Goal: Transaction & Acquisition: Purchase product/service

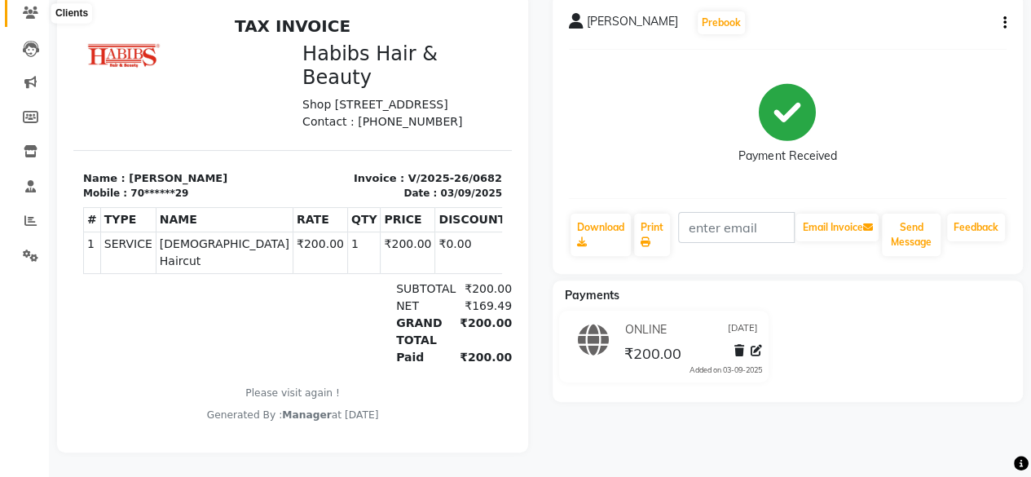
click at [31, 8] on span at bounding box center [30, 13] width 29 height 19
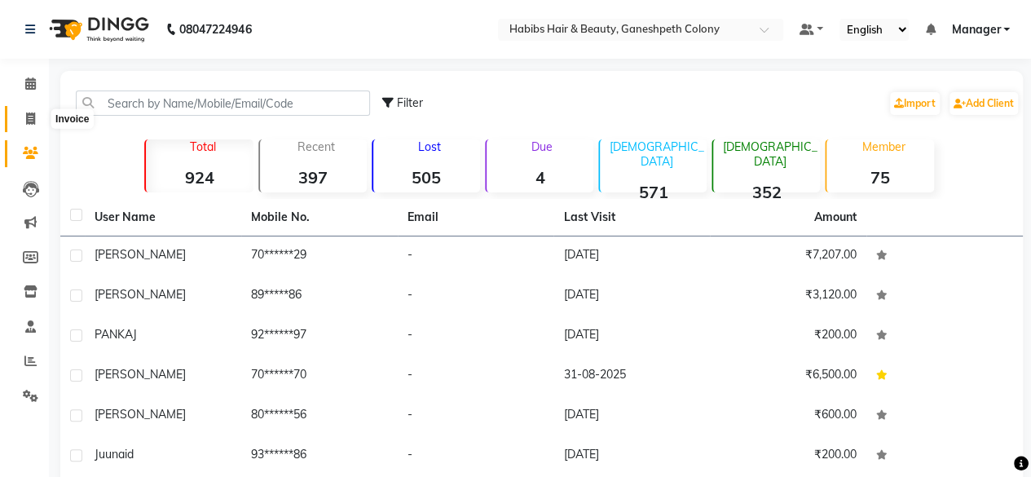
click at [33, 120] on icon at bounding box center [30, 118] width 9 height 12
select select "7148"
select select "service"
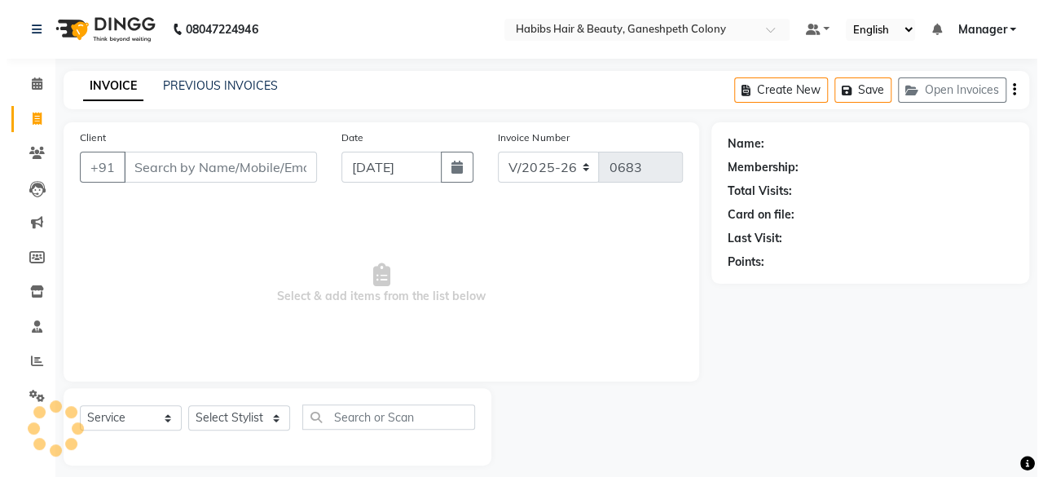
scroll to position [12, 0]
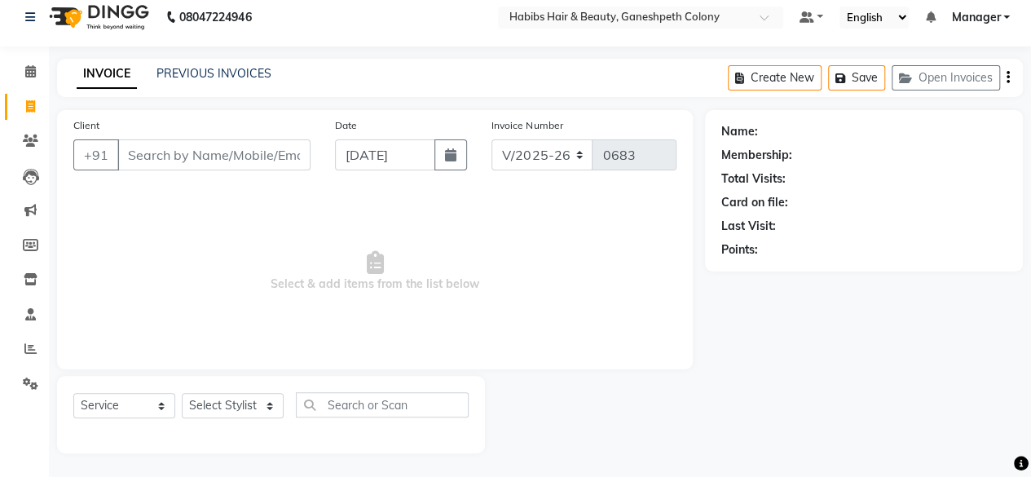
click at [187, 156] on input "Client" at bounding box center [213, 154] width 193 height 31
type input "9372887532"
click at [277, 156] on span "Add Client" at bounding box center [268, 155] width 64 height 16
select select "22"
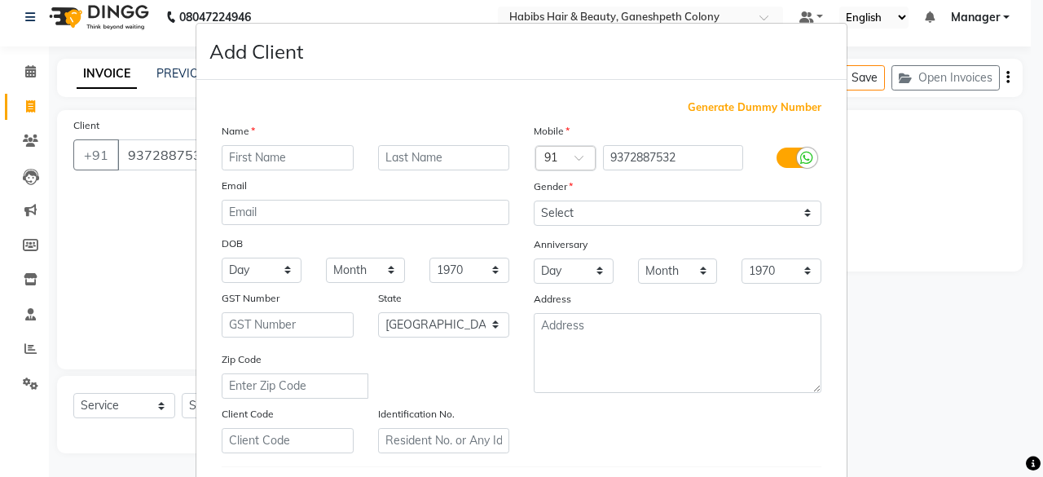
click at [271, 155] on input "text" at bounding box center [288, 157] width 132 height 25
type input "[PERSON_NAME]"
click at [415, 157] on input "text" at bounding box center [444, 157] width 132 height 25
type input "AGARWAL"
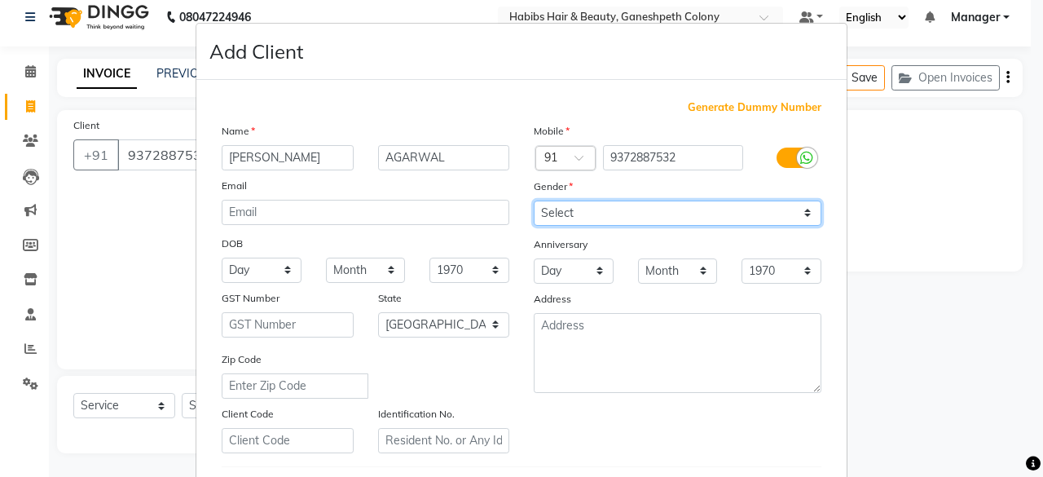
click at [561, 209] on select "Select [DEMOGRAPHIC_DATA] [DEMOGRAPHIC_DATA] Other Prefer Not To Say" at bounding box center [678, 212] width 288 height 25
select select "[DEMOGRAPHIC_DATA]"
click at [534, 200] on select "Select [DEMOGRAPHIC_DATA] [DEMOGRAPHIC_DATA] Other Prefer Not To Say" at bounding box center [678, 212] width 288 height 25
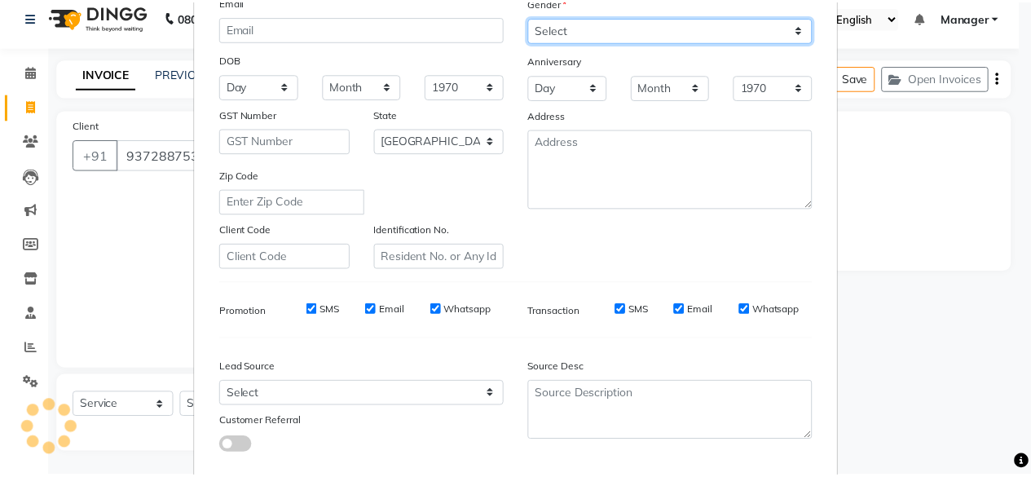
scroll to position [272, 0]
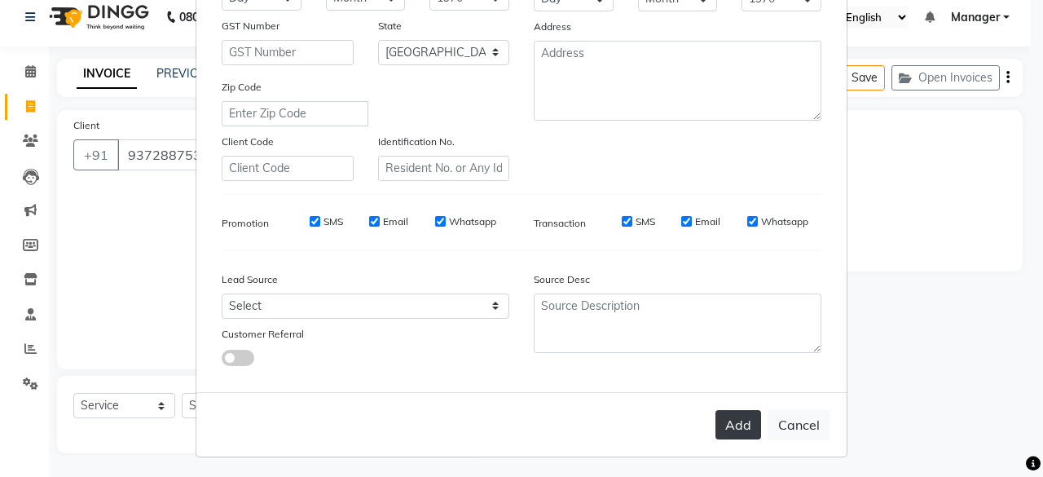
click at [732, 419] on button "Add" at bounding box center [738, 424] width 46 height 29
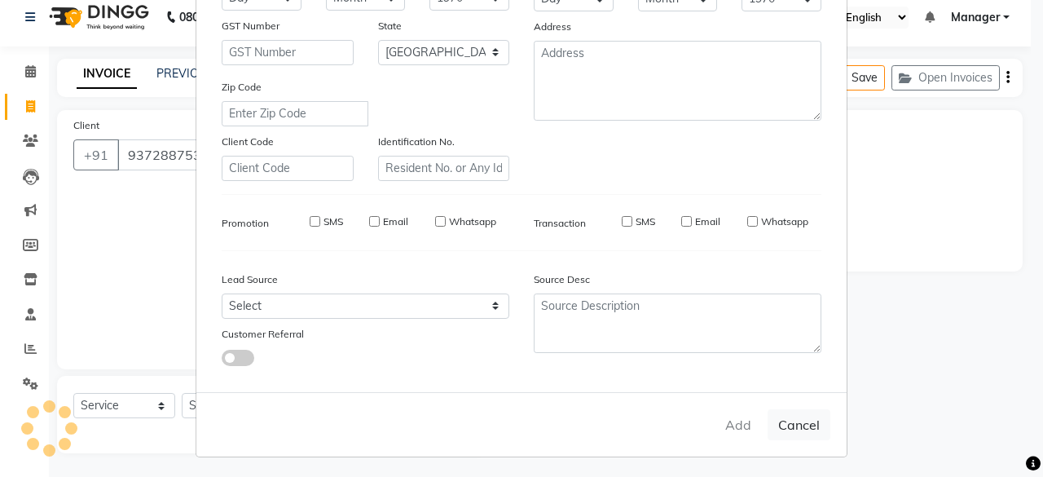
type input "93******32"
select select
select select "null"
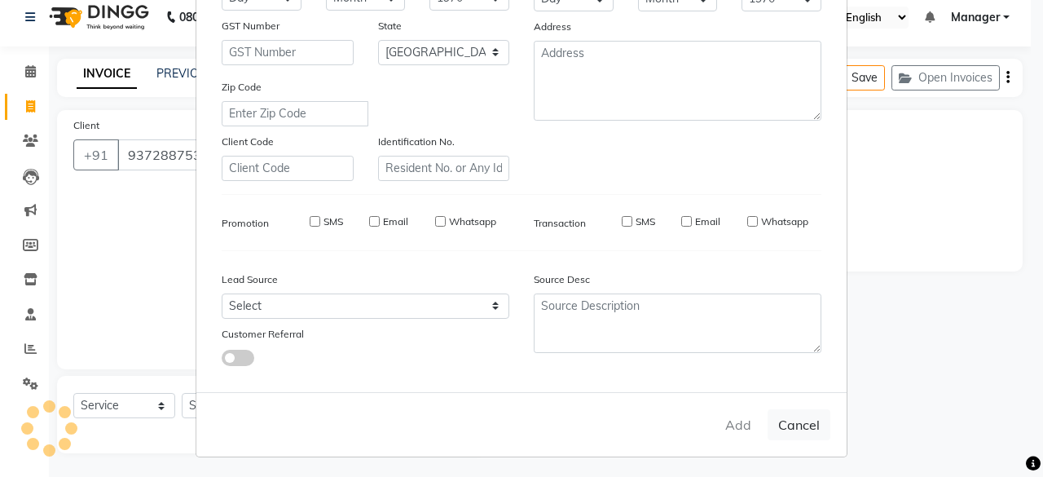
select select
checkbox input "false"
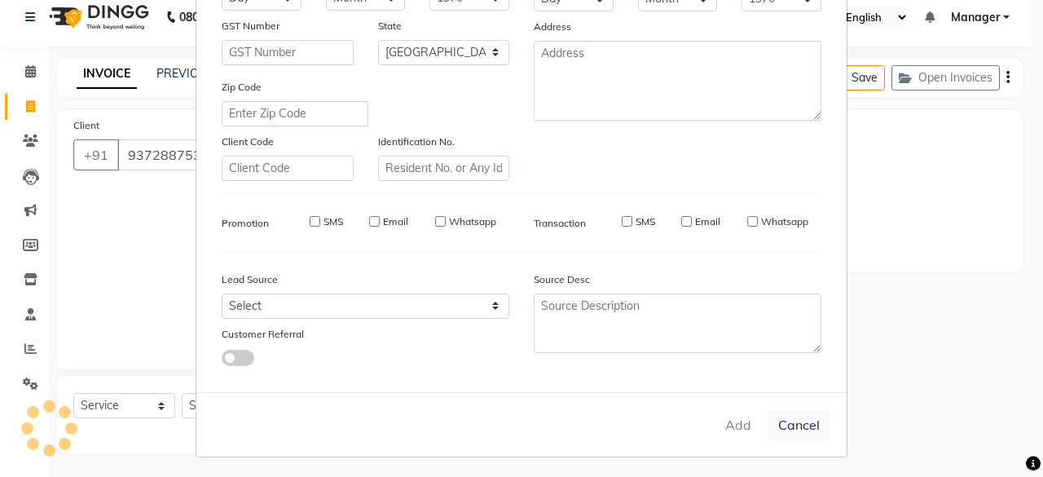
checkbox input "false"
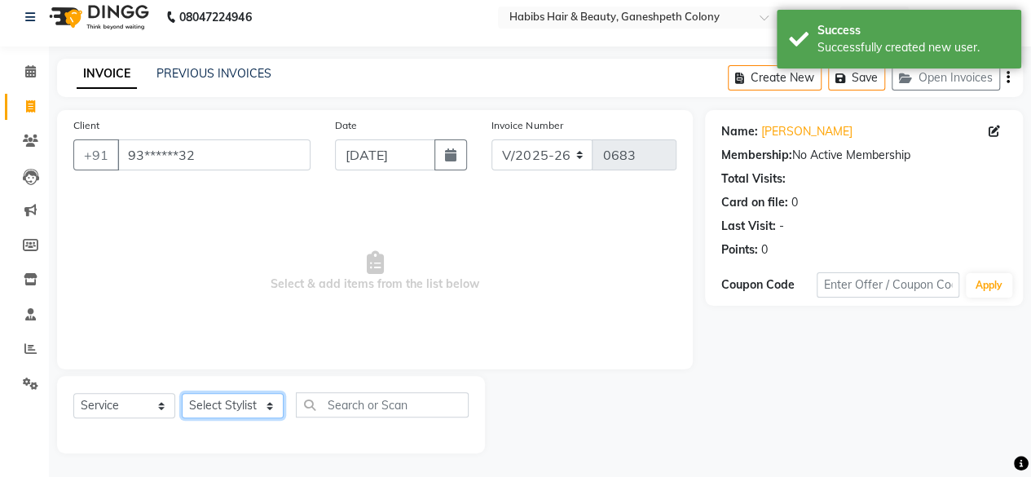
click at [240, 409] on select "Select Stylist AARSHAD ASHALESHA [PERSON_NAME] [PERSON_NAME] Manager Preeti [PE…" at bounding box center [233, 405] width 102 height 25
select select "59966"
click at [182, 393] on select "Select Stylist AARSHAD ASHALESHA [PERSON_NAME] [PERSON_NAME] Manager Preeti [PE…" at bounding box center [233, 405] width 102 height 25
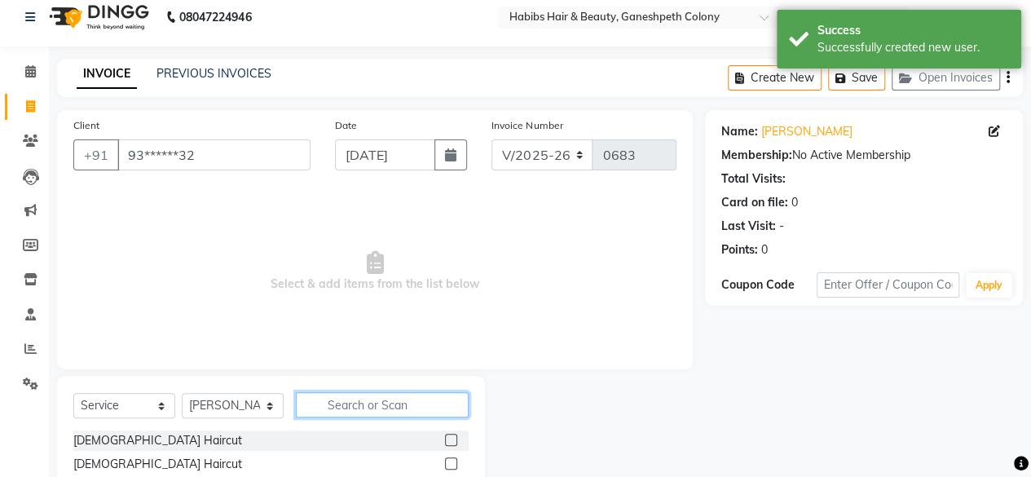
click at [328, 403] on input "text" at bounding box center [382, 404] width 173 height 25
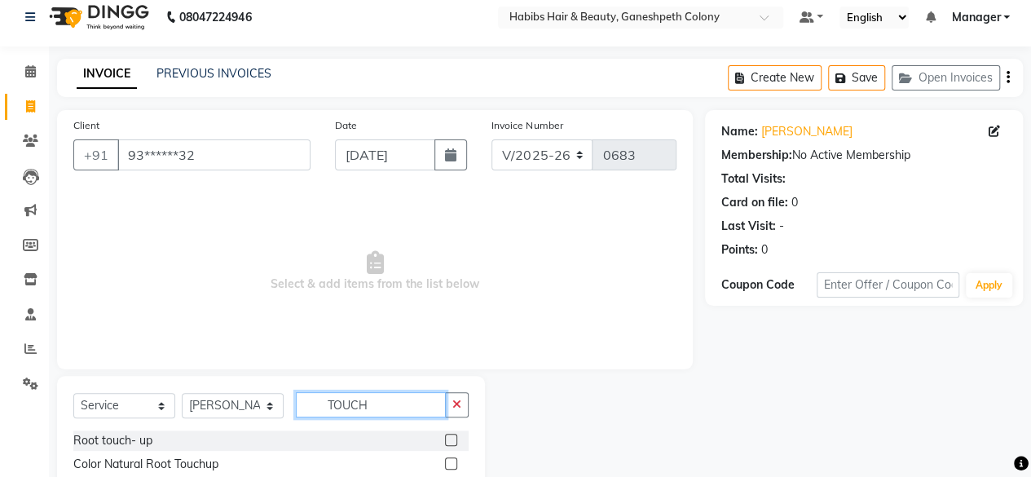
type input "TOUCH"
click at [453, 440] on label at bounding box center [451, 440] width 12 height 12
click at [453, 440] on input "checkbox" at bounding box center [450, 440] width 11 height 11
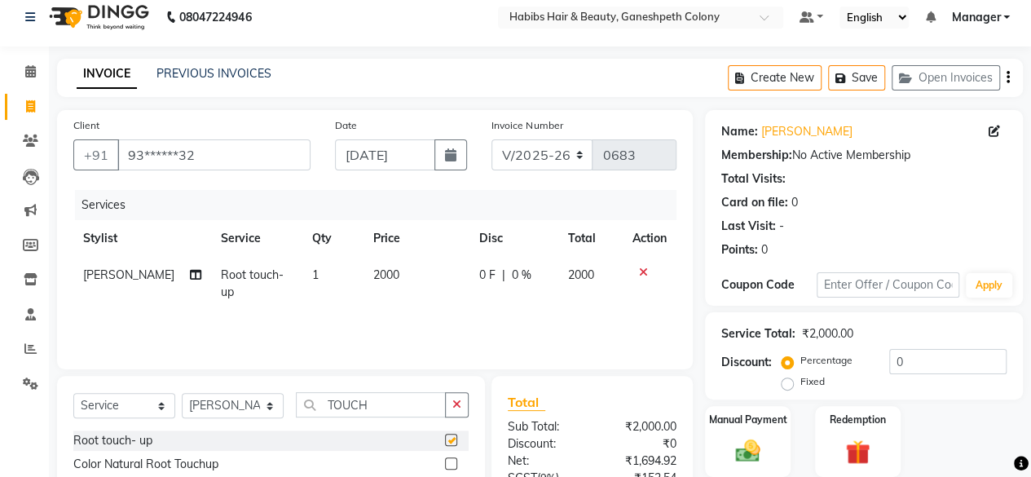
checkbox input "false"
click at [403, 410] on input "TOUCH" at bounding box center [371, 404] width 150 height 25
type input "T"
type input "SPA"
click at [445, 463] on label at bounding box center [451, 463] width 12 height 12
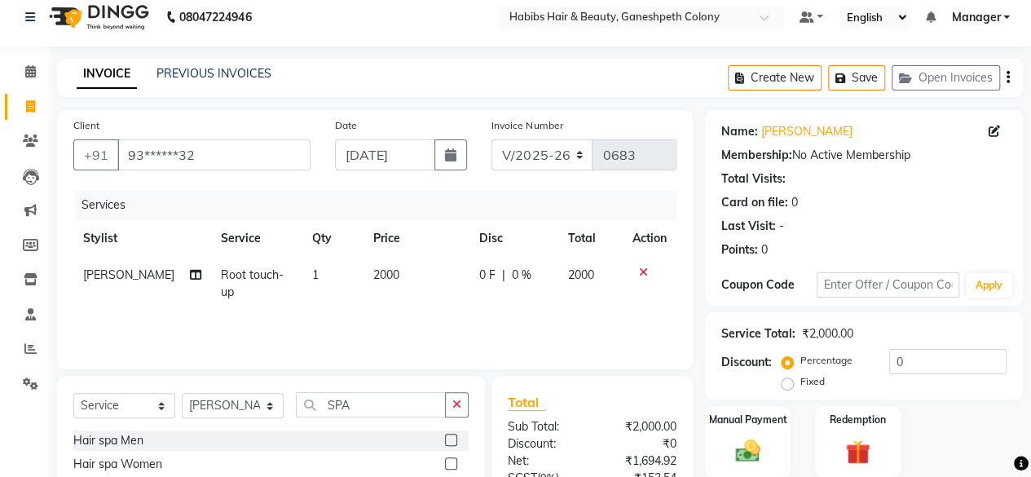
click at [445, 463] on input "checkbox" at bounding box center [450, 464] width 11 height 11
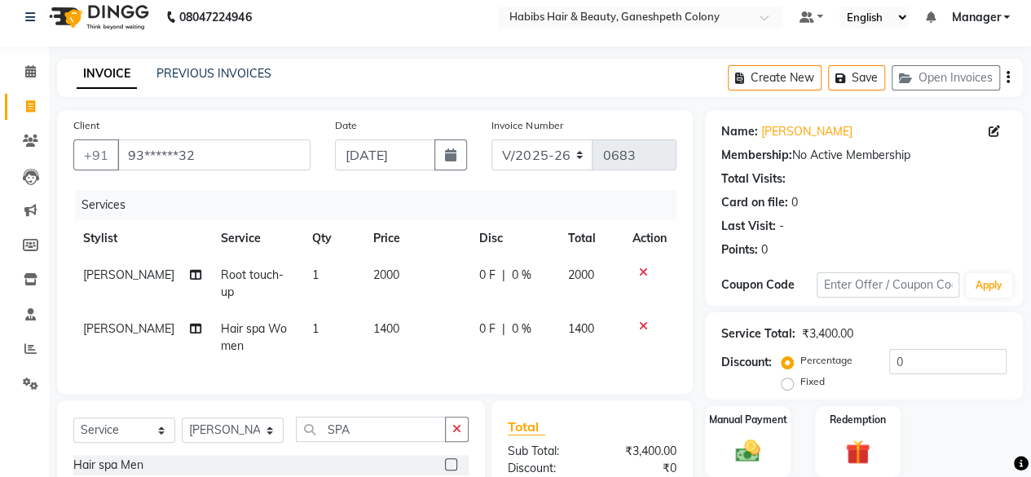
checkbox input "false"
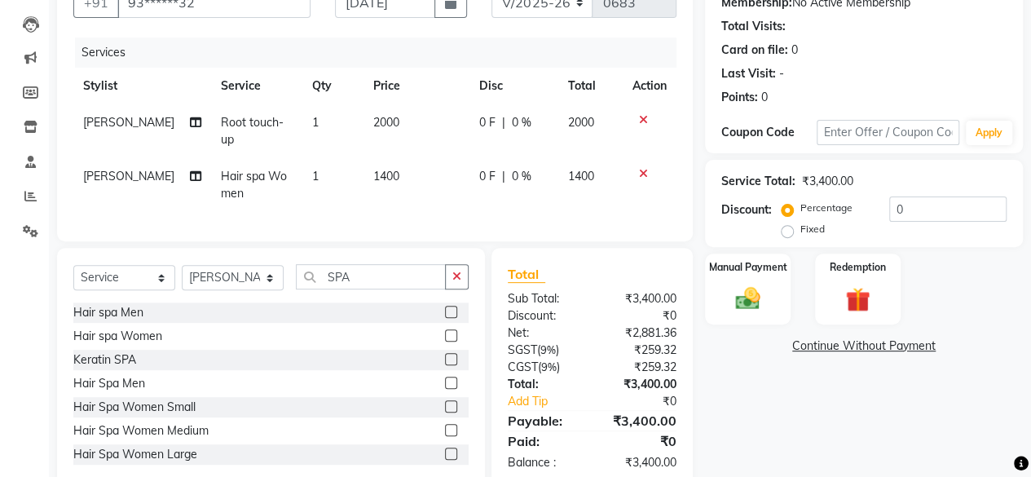
scroll to position [175, 0]
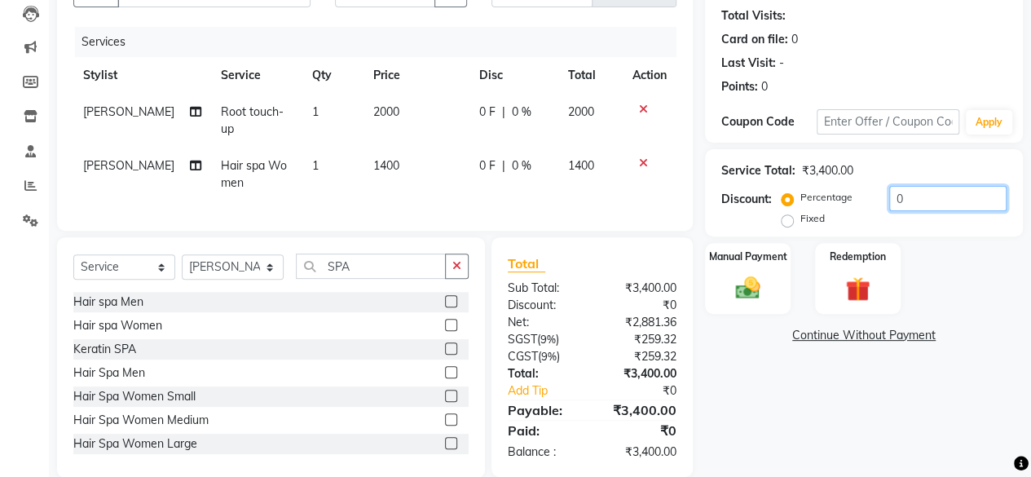
click at [914, 196] on input "0" at bounding box center [947, 198] width 117 height 25
type input "20"
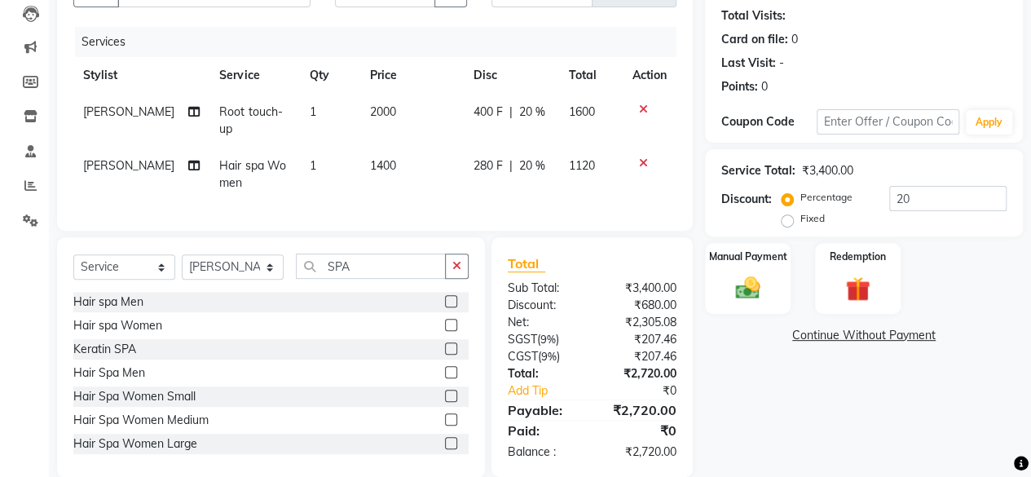
click at [897, 417] on div "Name: [PERSON_NAME] Membership: No Active Membership Total Visits: Card on file…" at bounding box center [870, 212] width 330 height 530
click at [111, 280] on select "Select Service Product Membership Package Voucher Prepaid Gift Card" at bounding box center [124, 266] width 102 height 25
select select "product"
click at [73, 266] on select "Select Service Product Membership Package Voucher Prepaid Gift Card" at bounding box center [124, 266] width 102 height 25
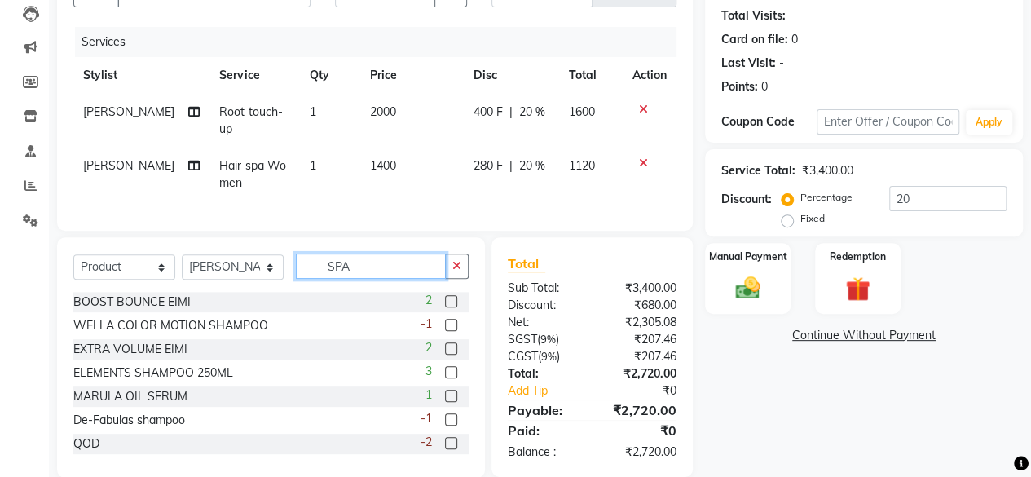
click at [367, 275] on input "SPA" at bounding box center [371, 265] width 150 height 25
type input "S"
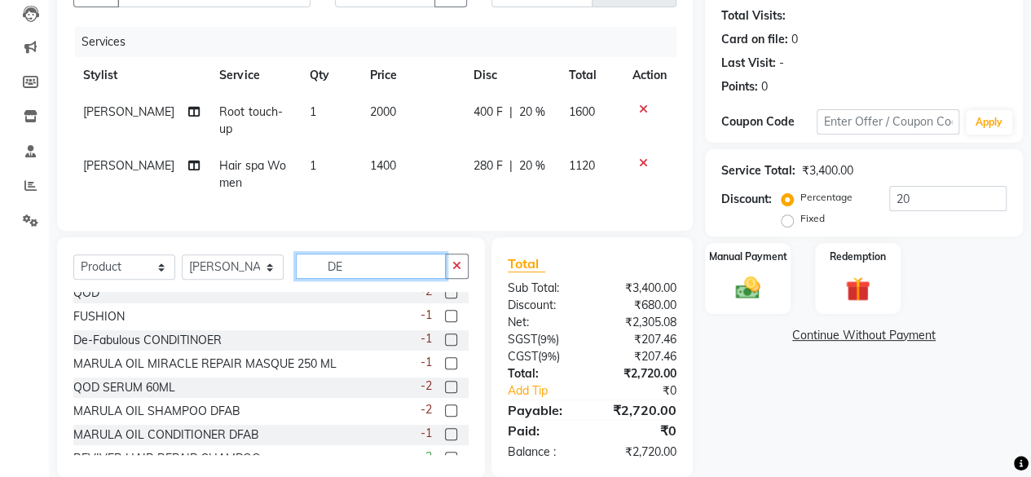
scroll to position [152, 0]
type input "DE"
click at [445, 416] on label at bounding box center [451, 409] width 12 height 12
click at [445, 416] on input "checkbox" at bounding box center [450, 410] width 11 height 11
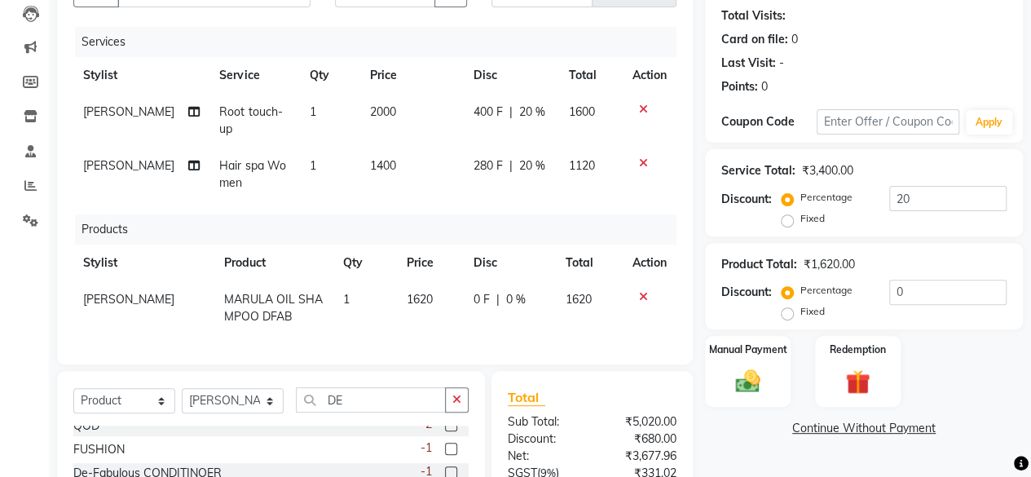
checkbox input "false"
click at [736, 447] on div "Name: [PERSON_NAME] Membership: No Active Membership Total Visits: Card on file…" at bounding box center [870, 279] width 330 height 664
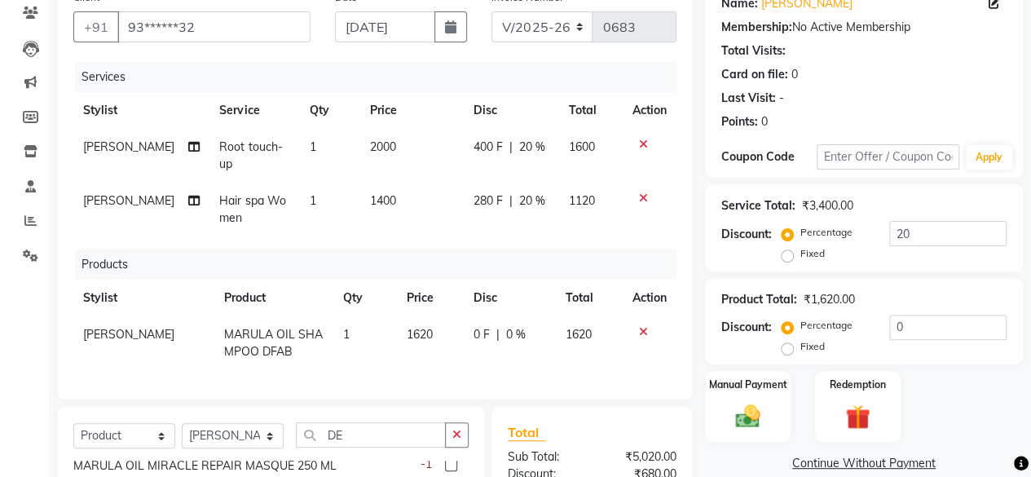
scroll to position [139, 0]
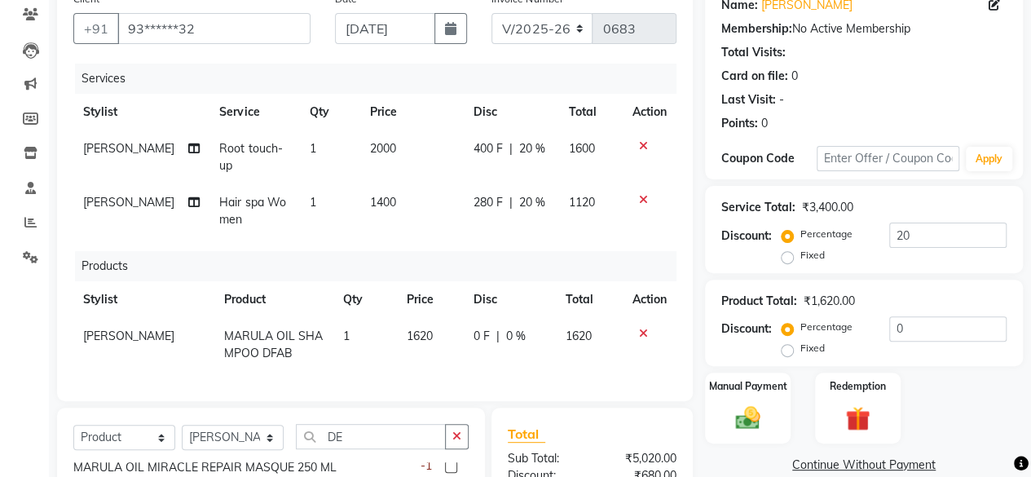
click at [394, 202] on td "1400" at bounding box center [411, 211] width 103 height 54
select select "59966"
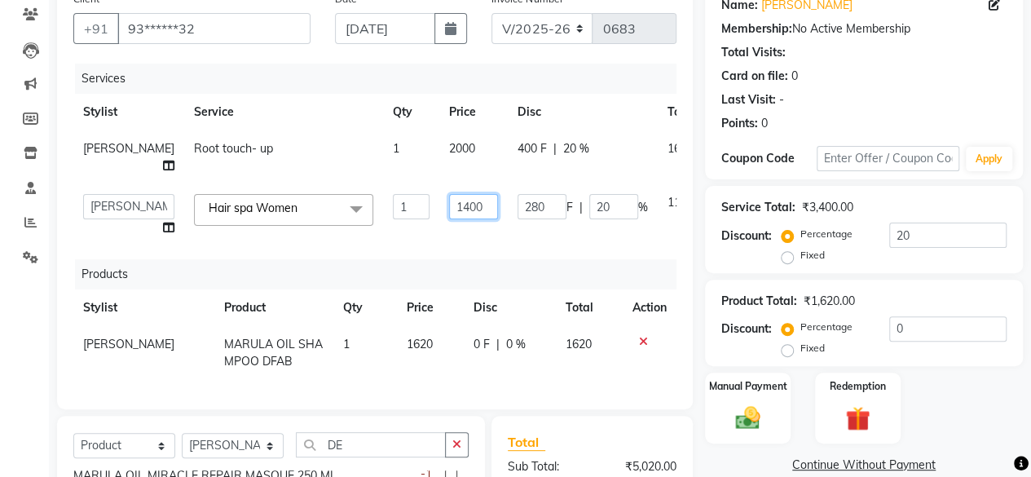
click at [449, 203] on input "1400" at bounding box center [473, 206] width 49 height 25
type input "1500"
click at [684, 367] on div "Client +91 93******32 Date [DATE] Invoice Number V/2025 V/[PHONE_NUMBER] Servic…" at bounding box center [375, 196] width 636 height 425
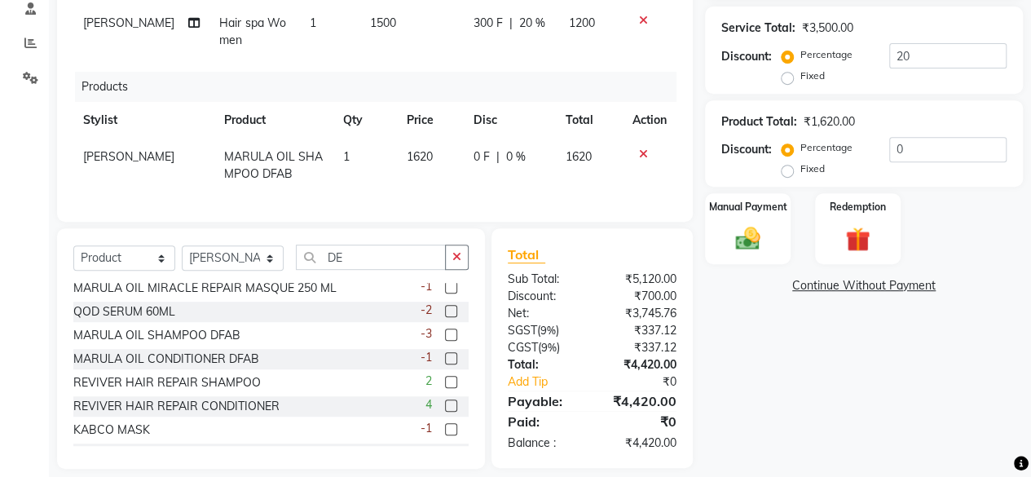
scroll to position [318, 0]
click at [743, 224] on img at bounding box center [748, 238] width 42 height 29
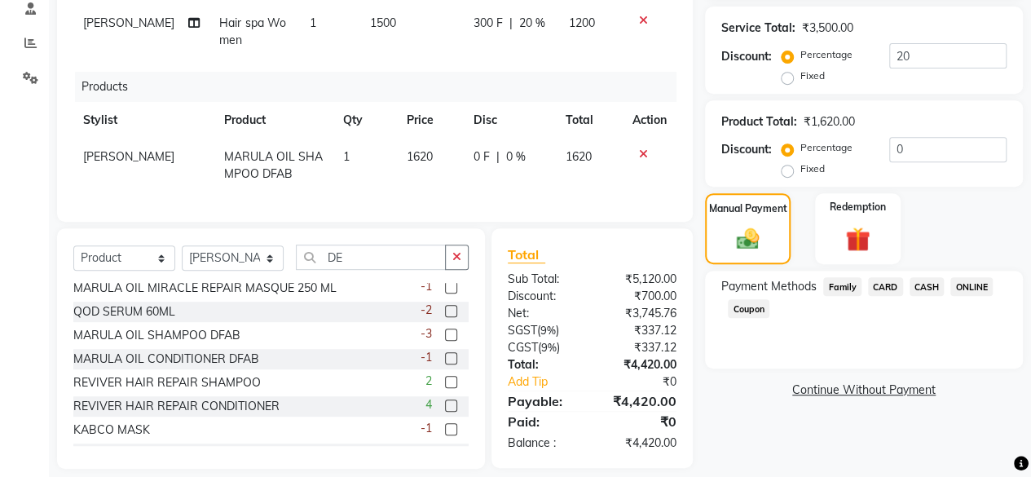
click at [929, 284] on span "CASH" at bounding box center [926, 286] width 35 height 19
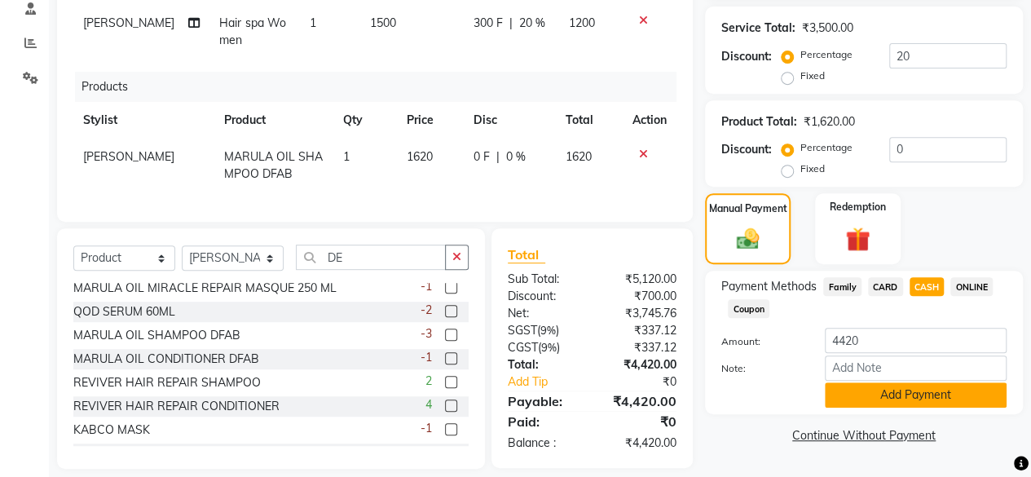
click at [895, 402] on button "Add Payment" at bounding box center [916, 394] width 182 height 25
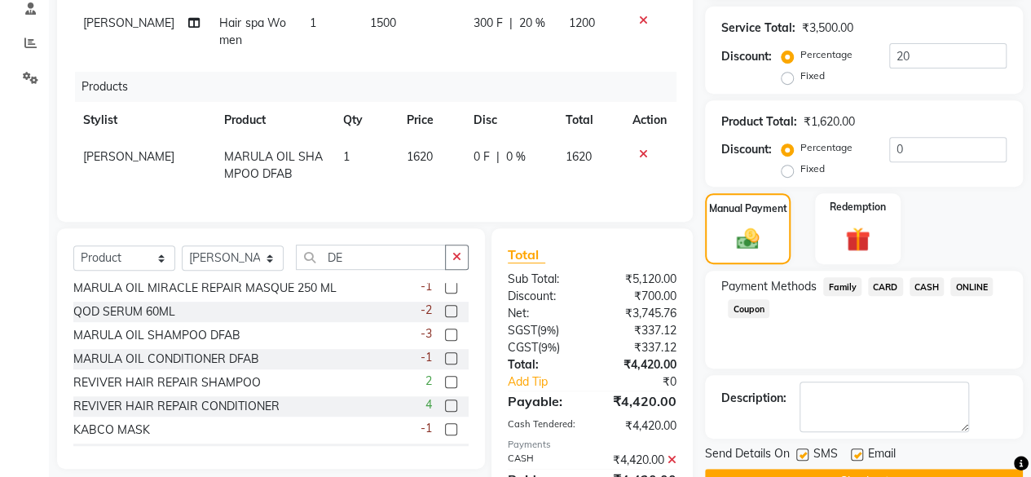
scroll to position [402, 0]
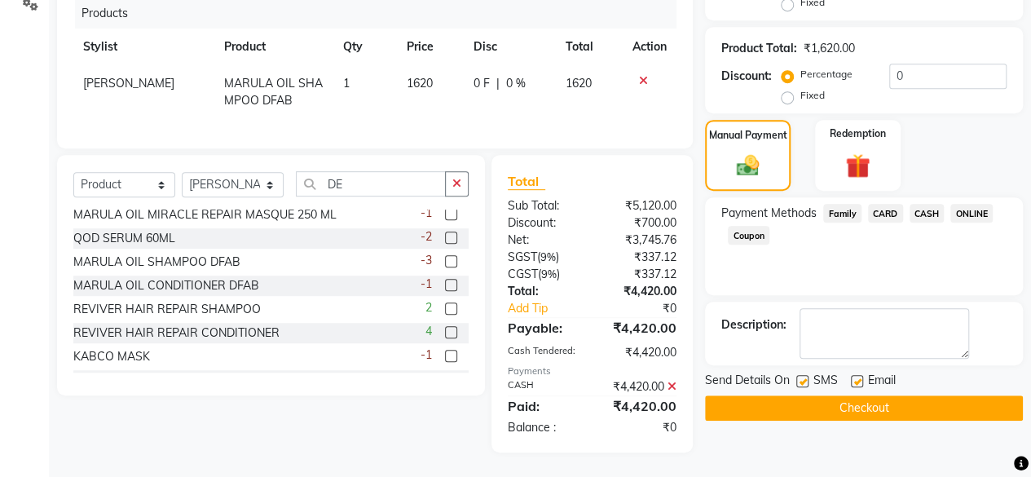
click at [867, 401] on button "Checkout" at bounding box center [864, 407] width 318 height 25
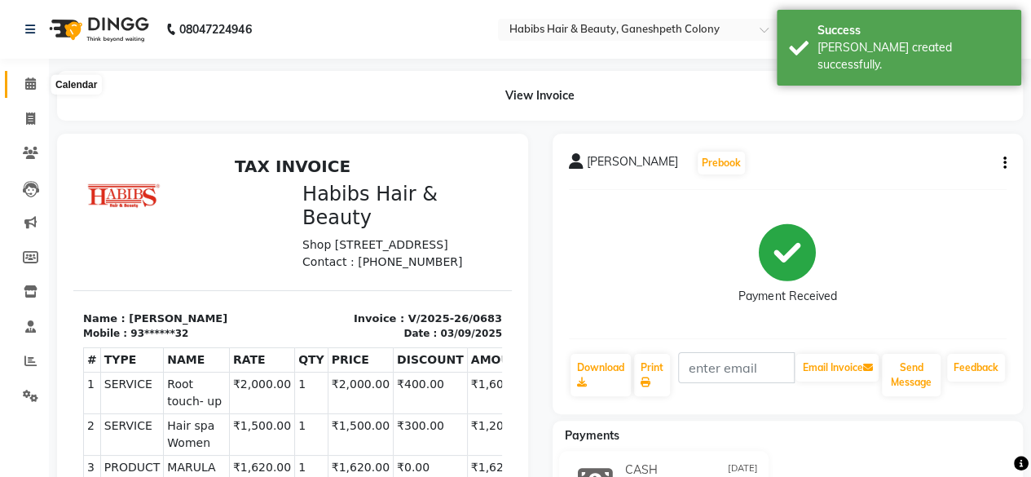
click at [33, 92] on span at bounding box center [30, 84] width 29 height 19
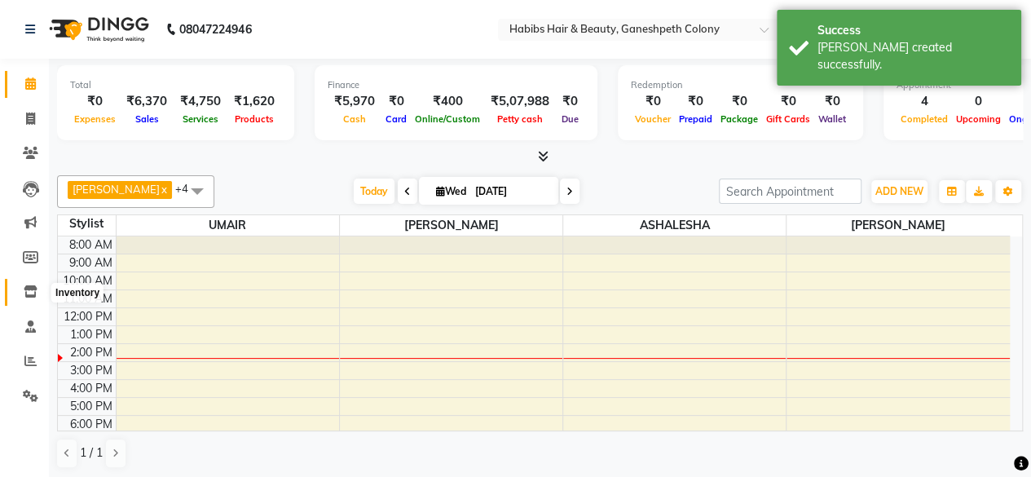
click at [29, 296] on icon at bounding box center [31, 291] width 14 height 12
select select
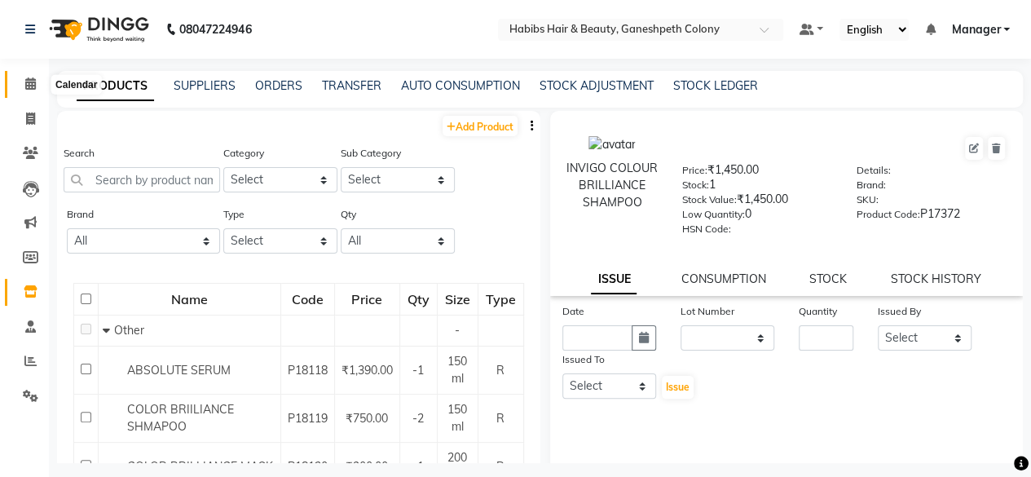
click at [30, 89] on icon at bounding box center [30, 83] width 11 height 12
